Goal: Task Accomplishment & Management: Use online tool/utility

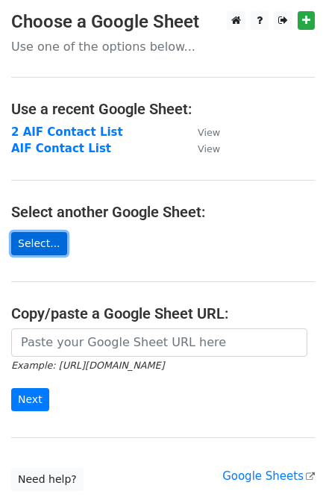
click at [45, 242] on link "Select..." at bounding box center [39, 243] width 56 height 23
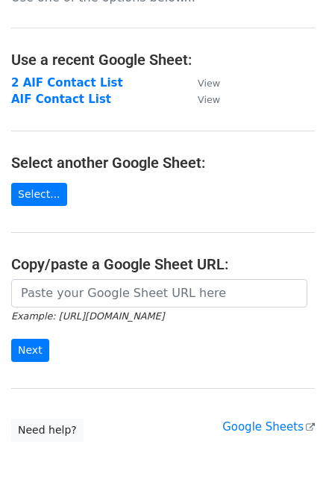
scroll to position [105, 0]
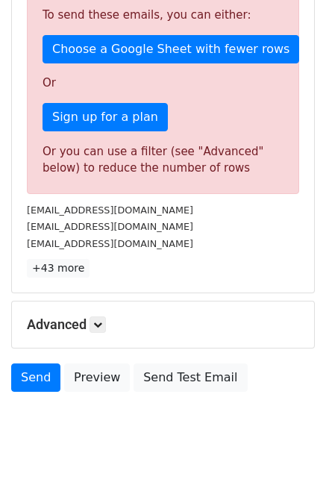
scroll to position [447, 0]
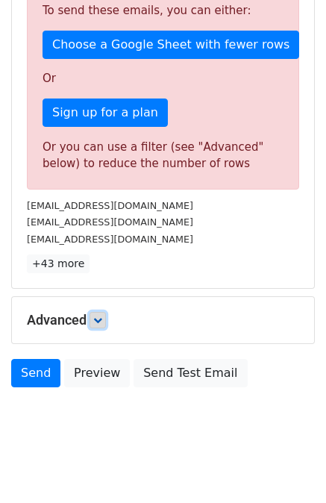
click at [102, 320] on icon at bounding box center [97, 319] width 9 height 9
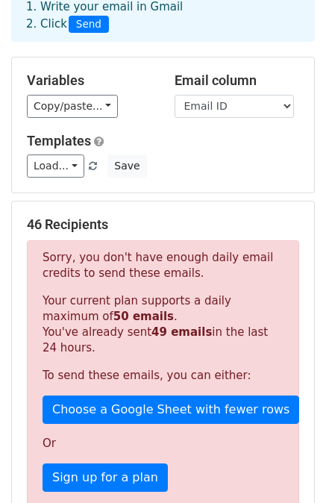
scroll to position [79, 0]
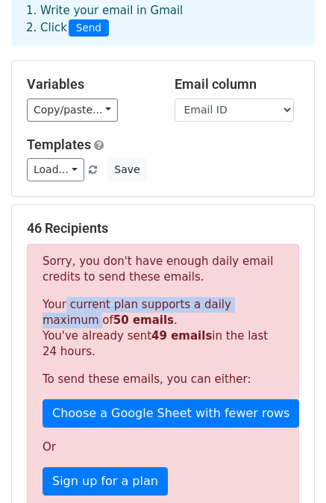
drag, startPoint x: 57, startPoint y: 300, endPoint x: 259, endPoint y: 306, distance: 202.9
click at [259, 306] on p "Your current plan supports a daily maximum of 50 emails . You've already sent 4…" at bounding box center [162, 328] width 241 height 63
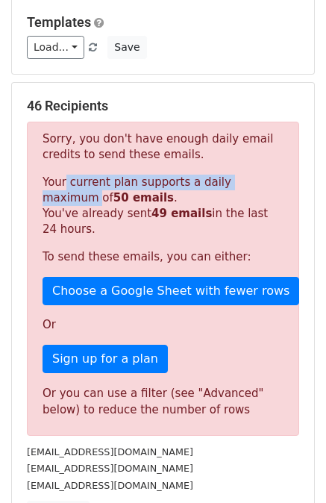
scroll to position [228, 0]
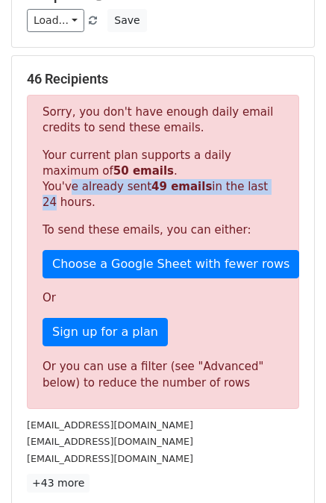
drag, startPoint x: 65, startPoint y: 186, endPoint x: 249, endPoint y: 187, distance: 184.2
click at [249, 187] on p "Your current plan supports a daily maximum of 50 emails . You've already sent 4…" at bounding box center [162, 179] width 241 height 63
